Goal: Transaction & Acquisition: Purchase product/service

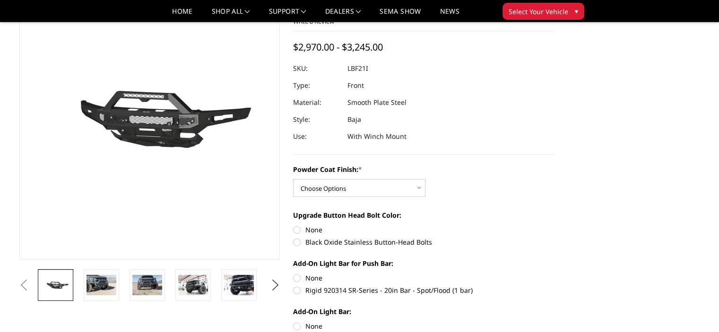
scroll to position [75, 0]
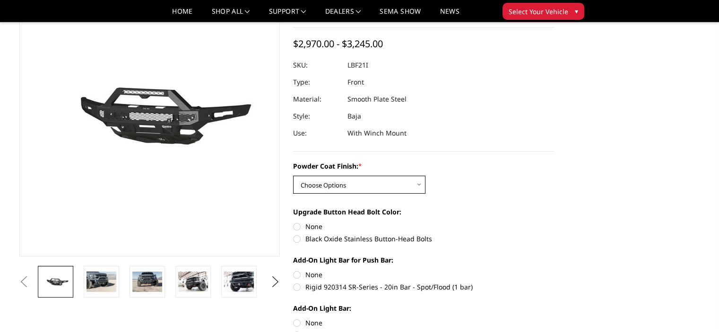
click at [410, 181] on select "Choose Options Bare Metal Texture Black Powder Coat" at bounding box center [359, 185] width 132 height 18
select select "2766"
click at [293, 176] on select "Choose Options Bare Metal Texture Black Powder Coat" at bounding box center [359, 185] width 132 height 18
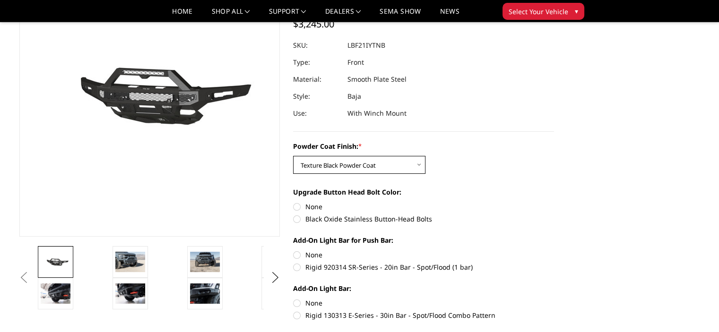
scroll to position [96, 0]
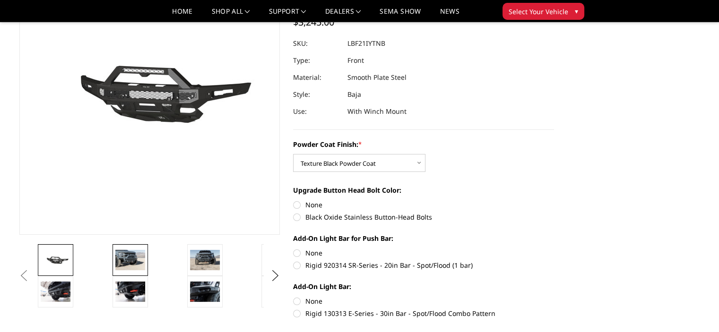
click at [129, 257] on img at bounding box center [130, 260] width 30 height 20
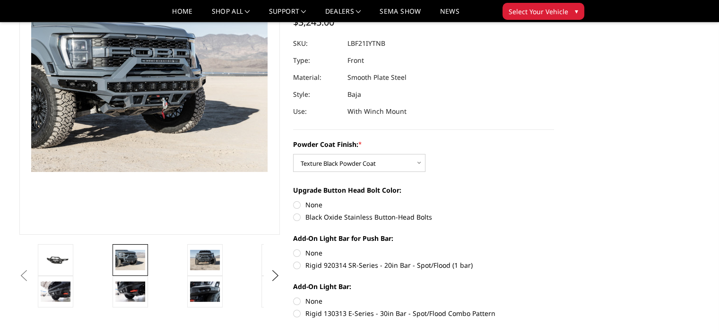
scroll to position [73, 0]
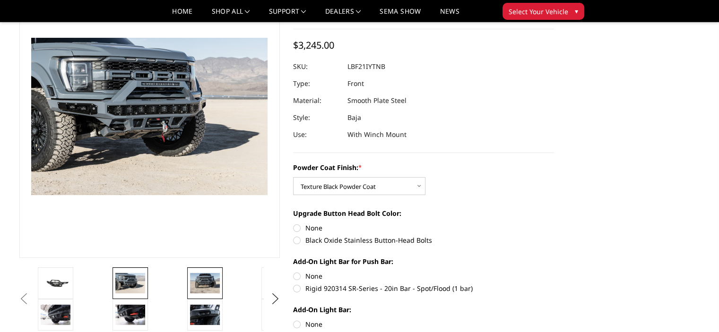
click at [204, 281] on img at bounding box center [205, 283] width 30 height 20
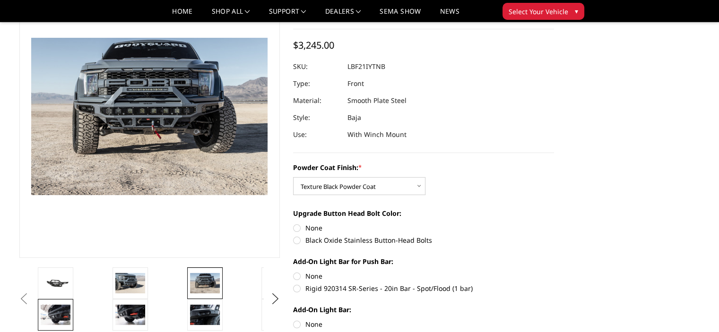
click at [57, 310] on img at bounding box center [56, 315] width 30 height 20
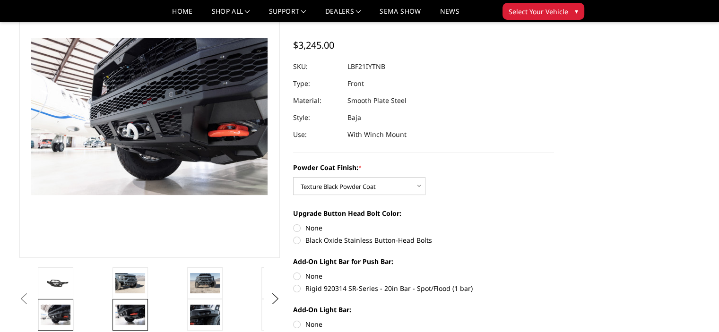
click at [130, 311] on img at bounding box center [130, 315] width 30 height 20
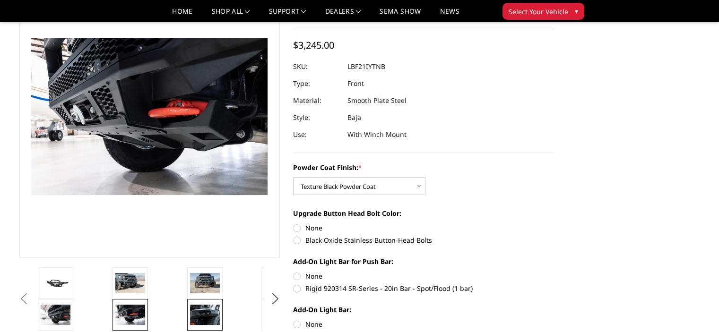
click at [195, 308] on img at bounding box center [205, 315] width 30 height 20
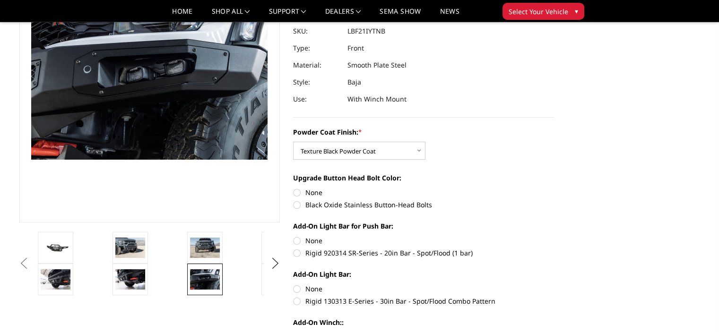
scroll to position [114, 0]
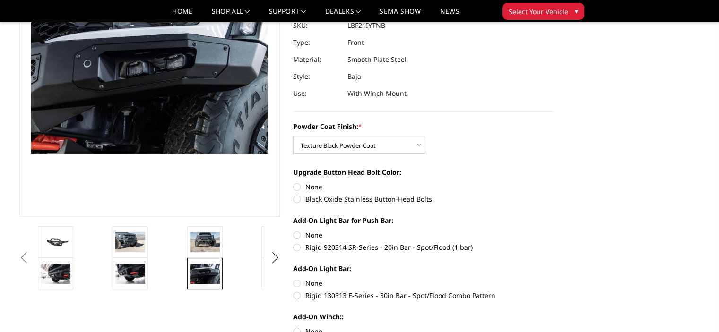
click at [297, 198] on label "Black Oxide Stainless Button-Head Bolts" at bounding box center [423, 199] width 261 height 10
click at [554, 182] on input "Black Oxide Stainless Button-Head Bolts" at bounding box center [554, 182] width 0 height 0
radio input "true"
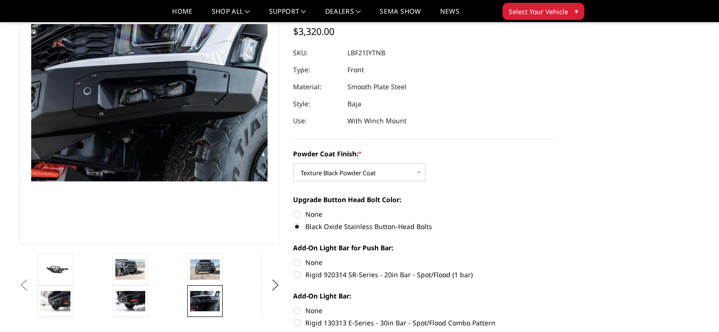
scroll to position [87, 0]
click at [124, 272] on img at bounding box center [130, 269] width 30 height 20
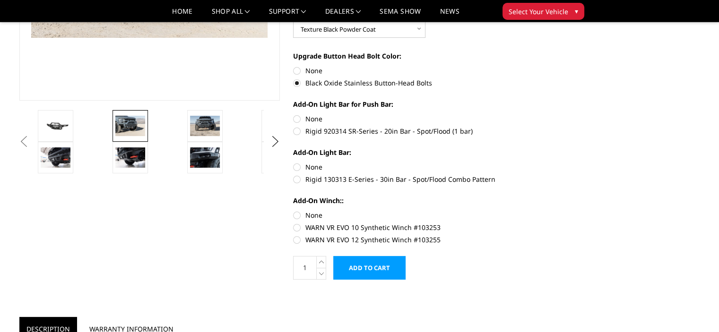
scroll to position [232, 0]
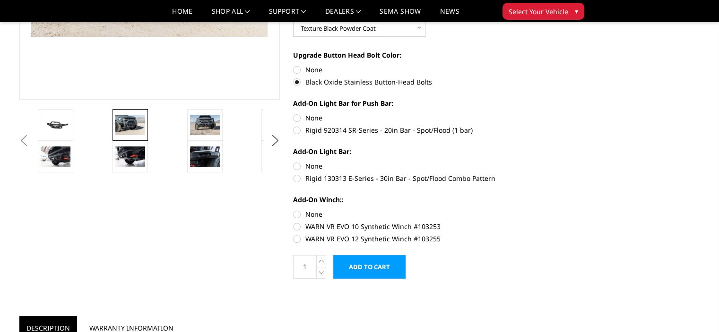
click at [296, 215] on label "None" at bounding box center [423, 214] width 261 height 10
click at [293, 210] on input "None" at bounding box center [293, 209] width 0 height 0
radio input "true"
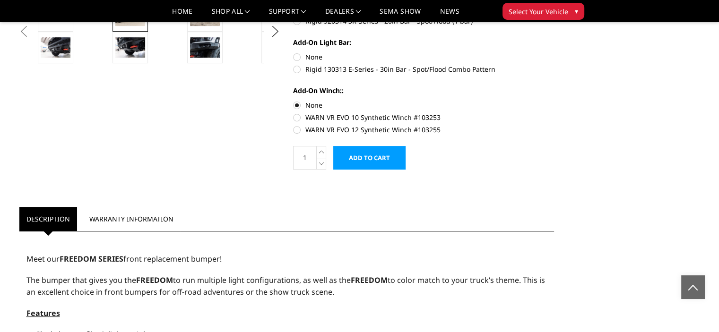
scroll to position [0, 0]
